Goal: Entertainment & Leisure: Consume media (video, audio)

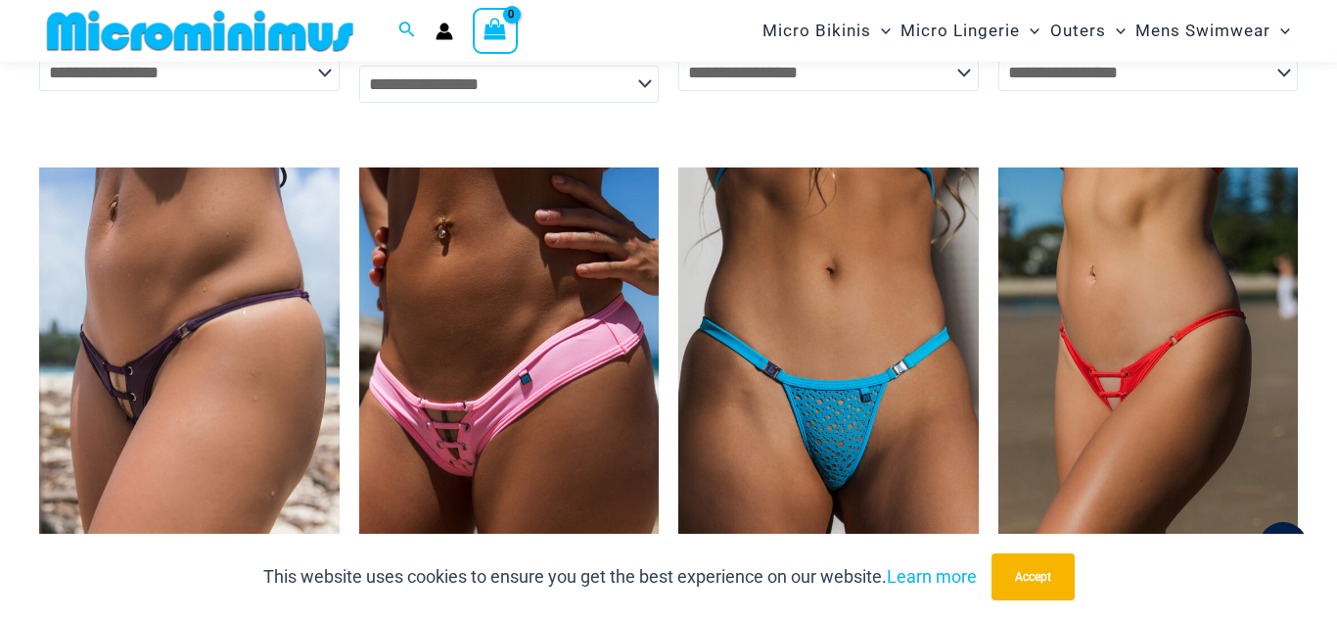
scroll to position [5254, 0]
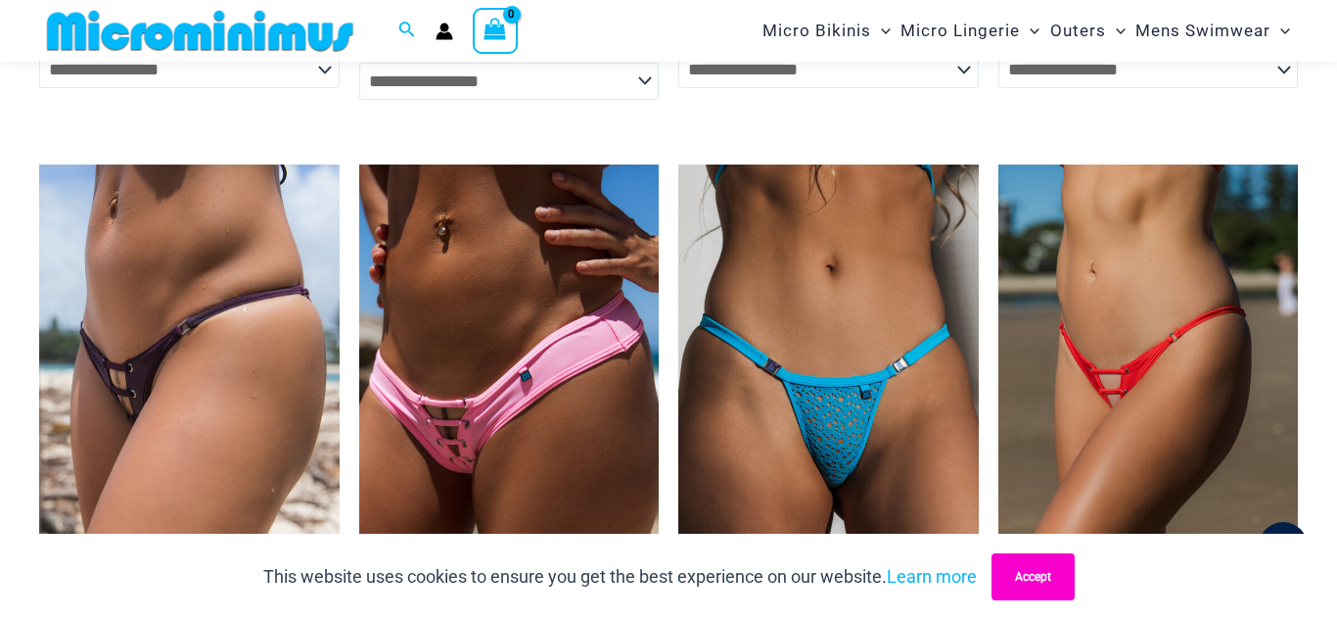
click at [1062, 581] on button "Accept" at bounding box center [1033, 576] width 83 height 47
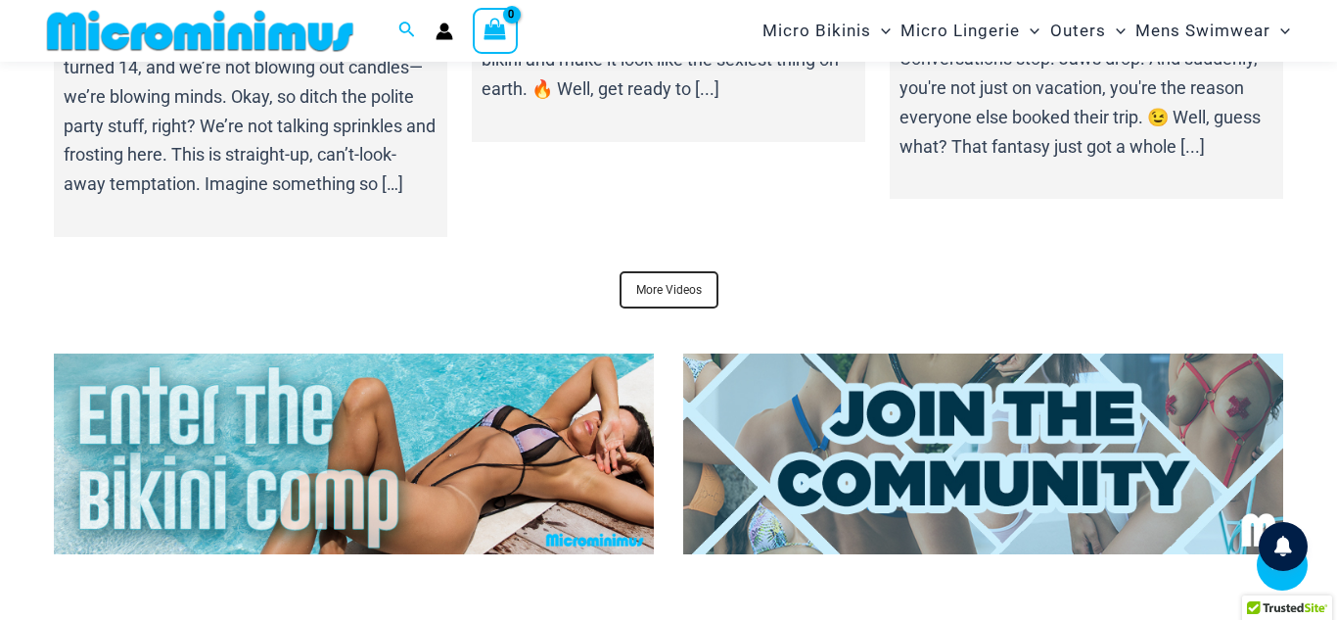
scroll to position [6679, 0]
click at [681, 270] on link "More Videos" at bounding box center [669, 288] width 99 height 37
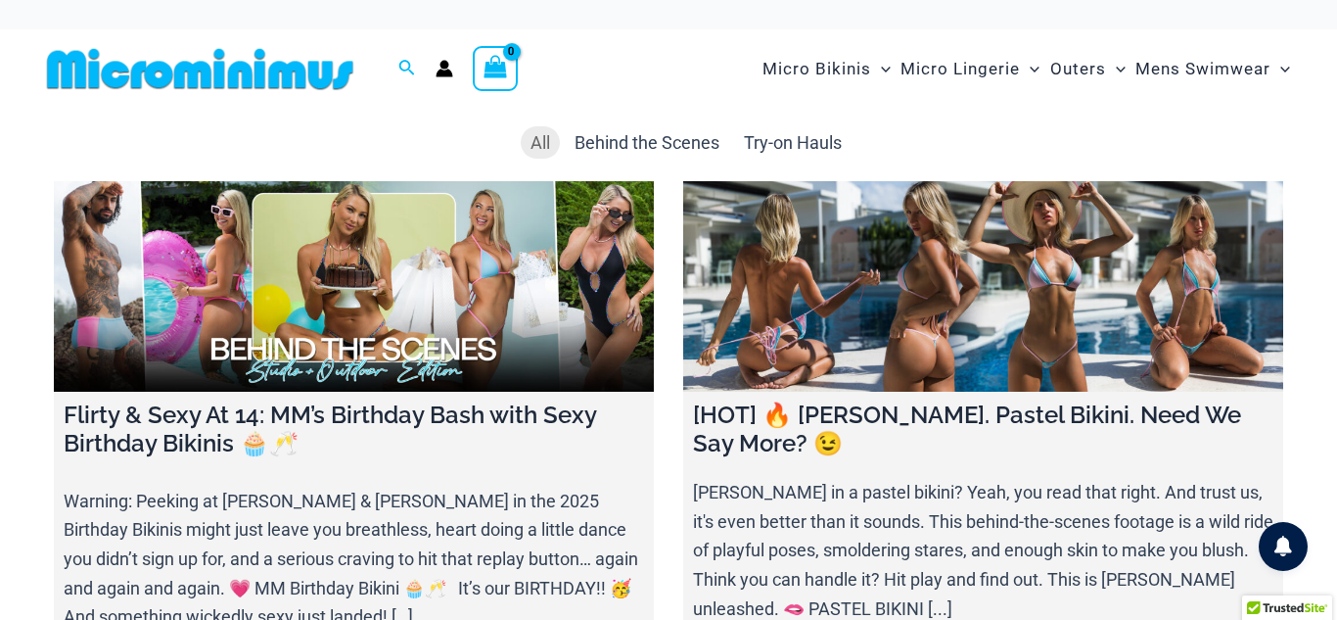
click at [327, 347] on link at bounding box center [354, 286] width 600 height 210
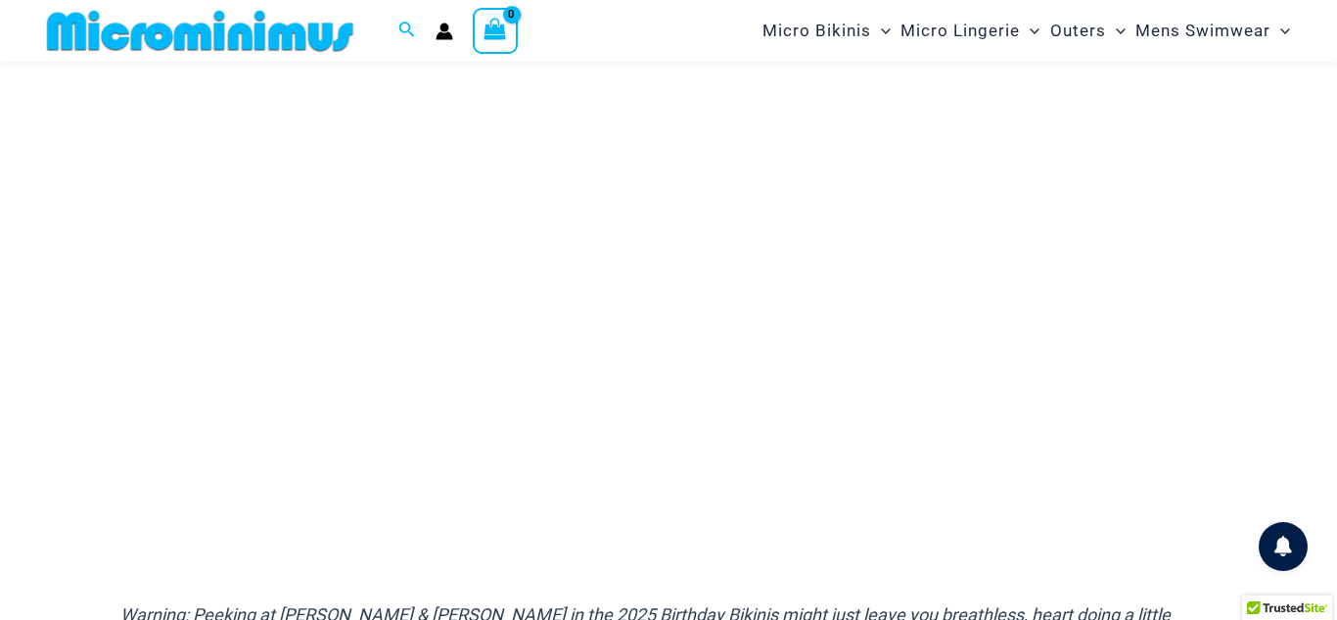
scroll to position [288, 0]
